Goal: Information Seeking & Learning: Find specific fact

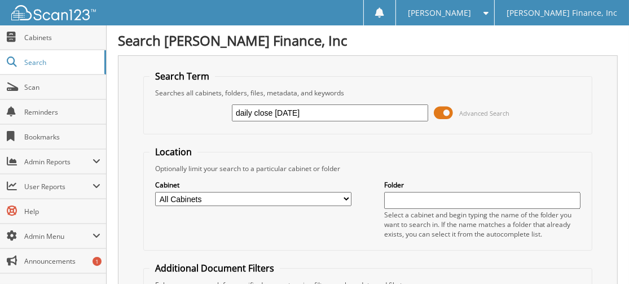
type input "daily close [DATE]"
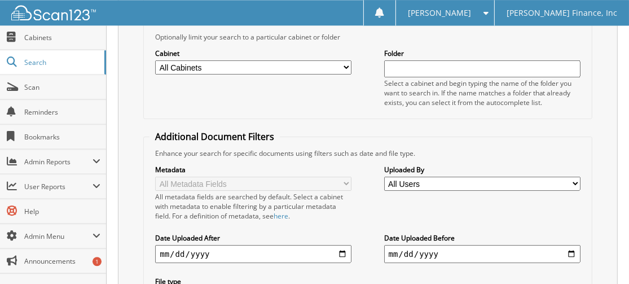
scroll to position [113, 0]
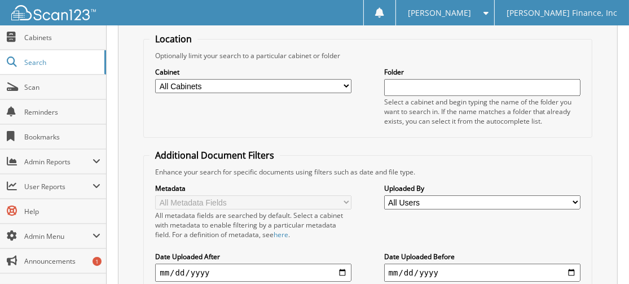
click at [155, 79] on select "All Cabinets 941 ACCOUNTS PAYABLE ARTICLES OF INCORPORATION BANKSTON BUSINESS I…" at bounding box center [253, 86] width 196 height 14
select select "17211"
click option "CPA-FINANCIALS" at bounding box center [0, 0] width 0 height 0
click at [423, 96] on input "text" at bounding box center [482, 87] width 196 height 17
type input "daily close"
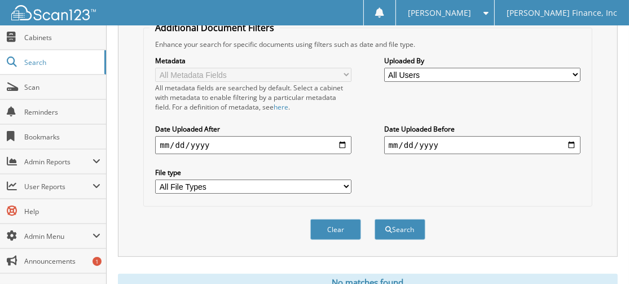
scroll to position [293, 0]
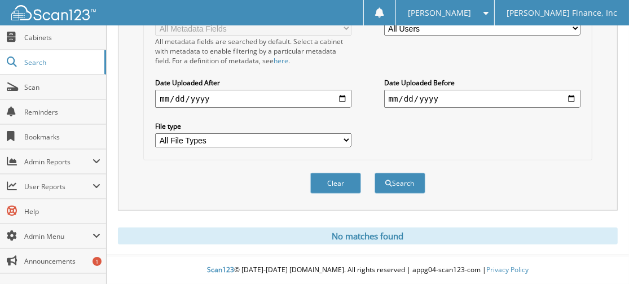
click at [155, 133] on select "All File Types PDF" at bounding box center [253, 140] width 196 height 14
click at [331, 141] on select "All File Types PDF" at bounding box center [253, 140] width 196 height 14
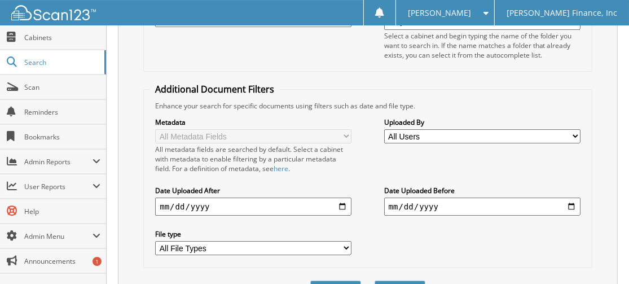
scroll to position [173, 0]
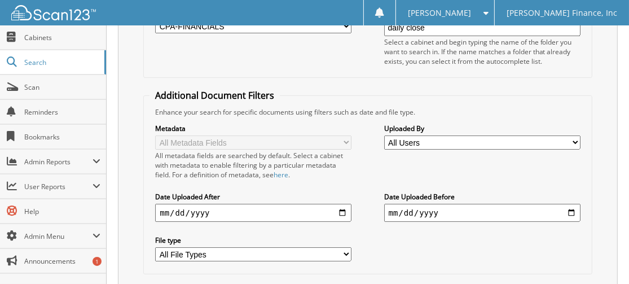
click at [384, 135] on select "All Users Courtney Fife Dena Coutee Dena Coutee Jeff Demain lee bonacorso rhond…" at bounding box center [482, 142] width 196 height 14
select select "12605"
click option "[PERSON_NAME]" at bounding box center [0, 0] width 0 height 0
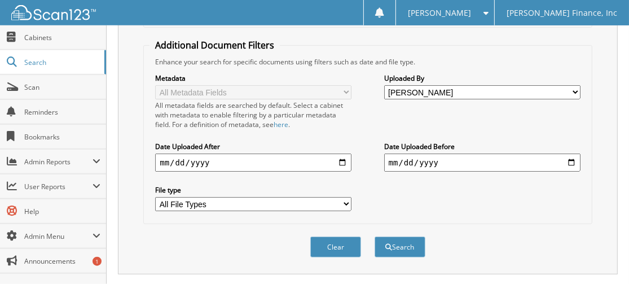
scroll to position [293, 0]
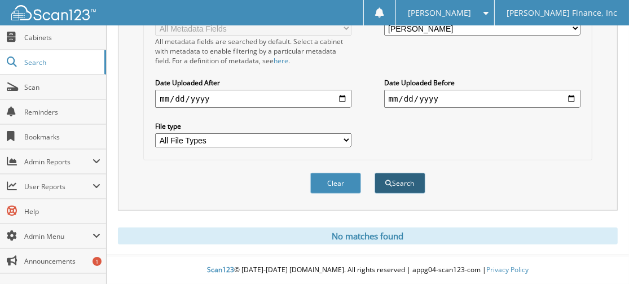
click at [401, 182] on button "Search" at bounding box center [400, 183] width 51 height 21
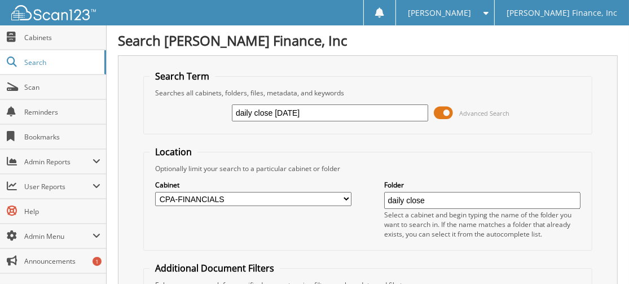
click at [322, 119] on input "daily close [DATE]" at bounding box center [330, 112] width 196 height 17
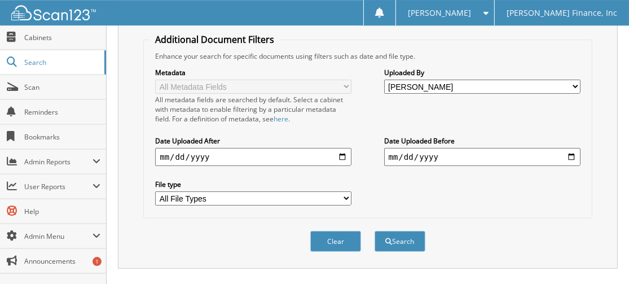
scroll to position [293, 0]
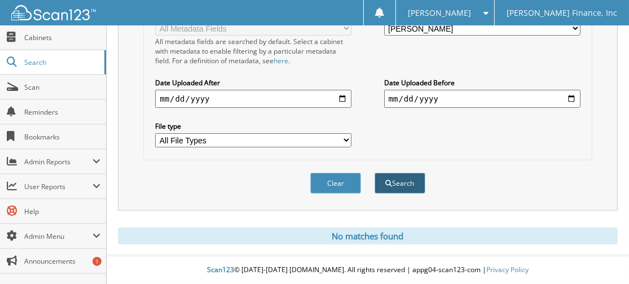
type input "daily close"
click at [406, 185] on button "Search" at bounding box center [400, 183] width 51 height 21
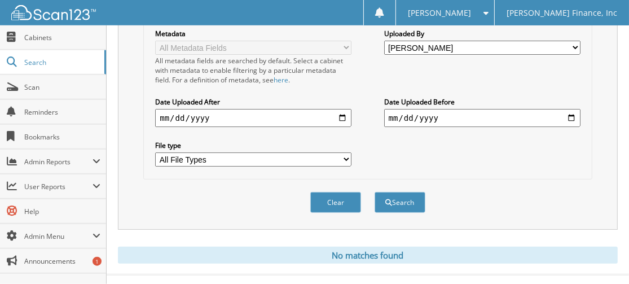
scroll to position [293, 0]
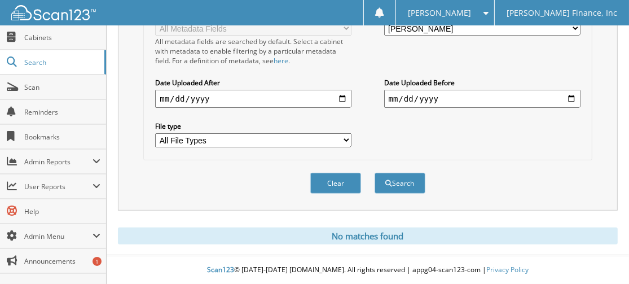
click at [218, 100] on input "date" at bounding box center [253, 99] width 196 height 18
type input "2025-08-01"
click at [445, 104] on input "date" at bounding box center [482, 99] width 196 height 18
type input "[DATE]"
click at [340, 101] on input "2025-08-01" at bounding box center [253, 99] width 196 height 18
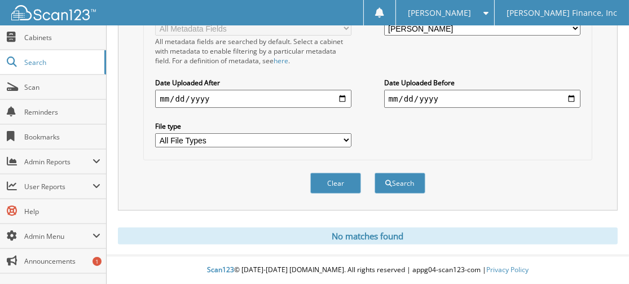
type input "[DATE]"
click at [406, 187] on button "Search" at bounding box center [400, 183] width 51 height 21
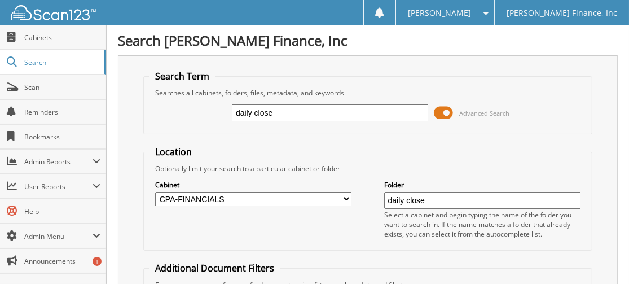
click at [332, 121] on input "daily close" at bounding box center [330, 112] width 196 height 17
type input "d"
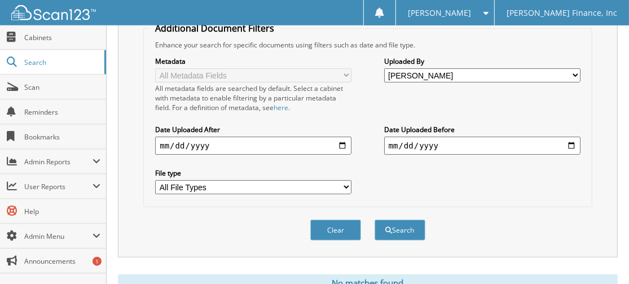
scroll to position [240, 0]
type input "[DATE]"
click at [404, 240] on button "Search" at bounding box center [400, 229] width 51 height 21
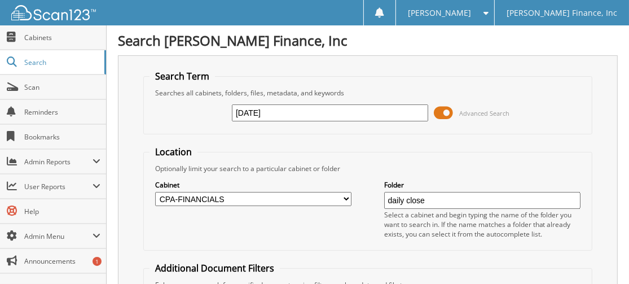
click at [283, 117] on input "[DATE]" at bounding box center [330, 112] width 196 height 17
type input "a"
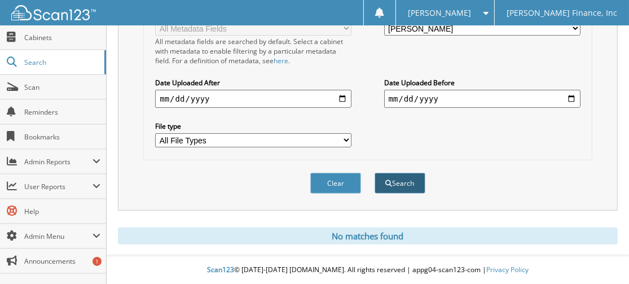
type input "rpt 156"
click at [405, 184] on button "Search" at bounding box center [400, 183] width 51 height 21
